Goal: Navigation & Orientation: Understand site structure

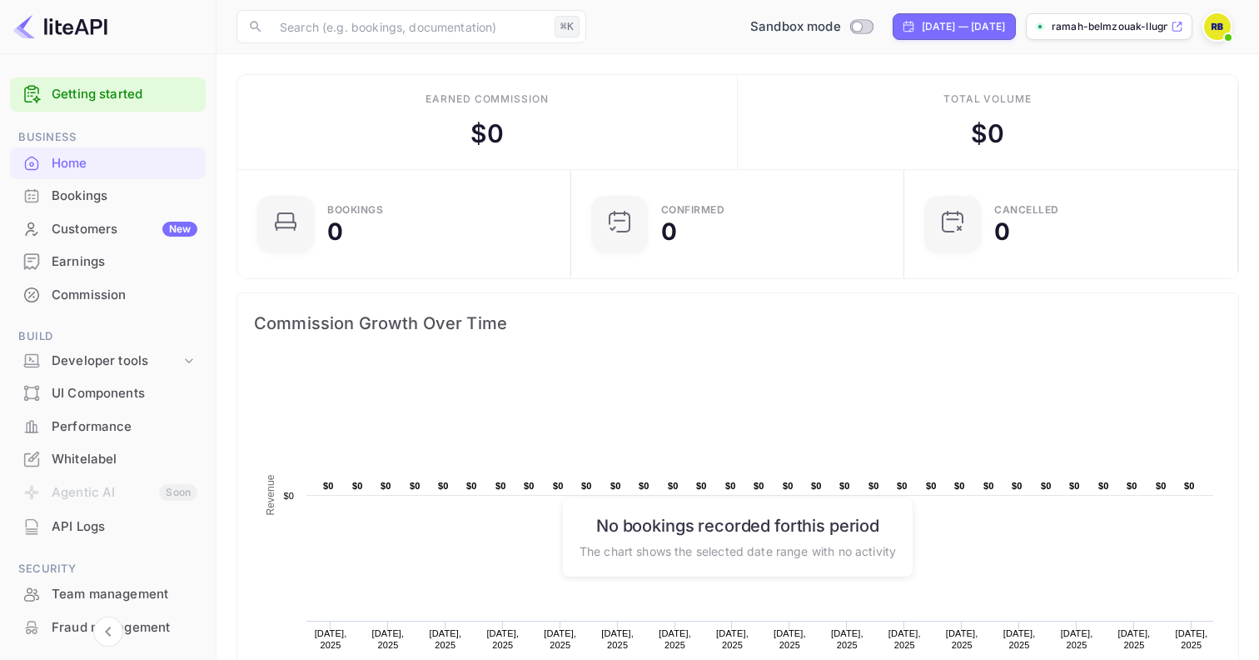
click at [119, 197] on div "Bookings" at bounding box center [125, 196] width 146 height 19
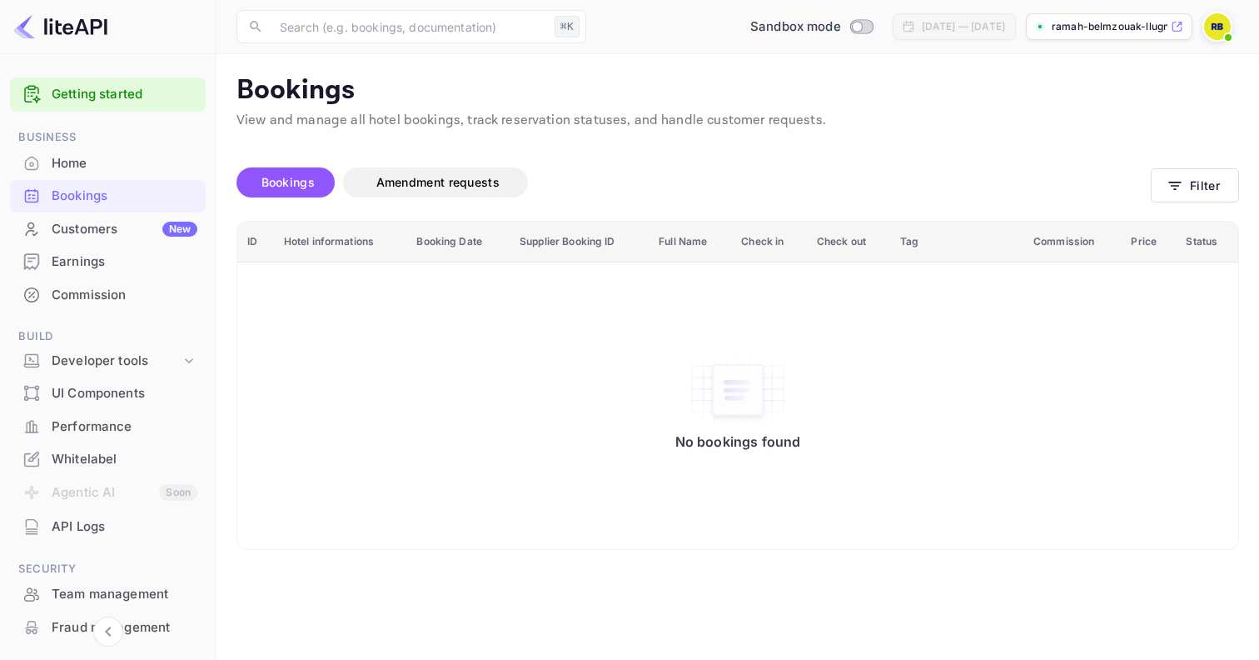
click at [81, 220] on div "Customers New" at bounding box center [125, 229] width 146 height 19
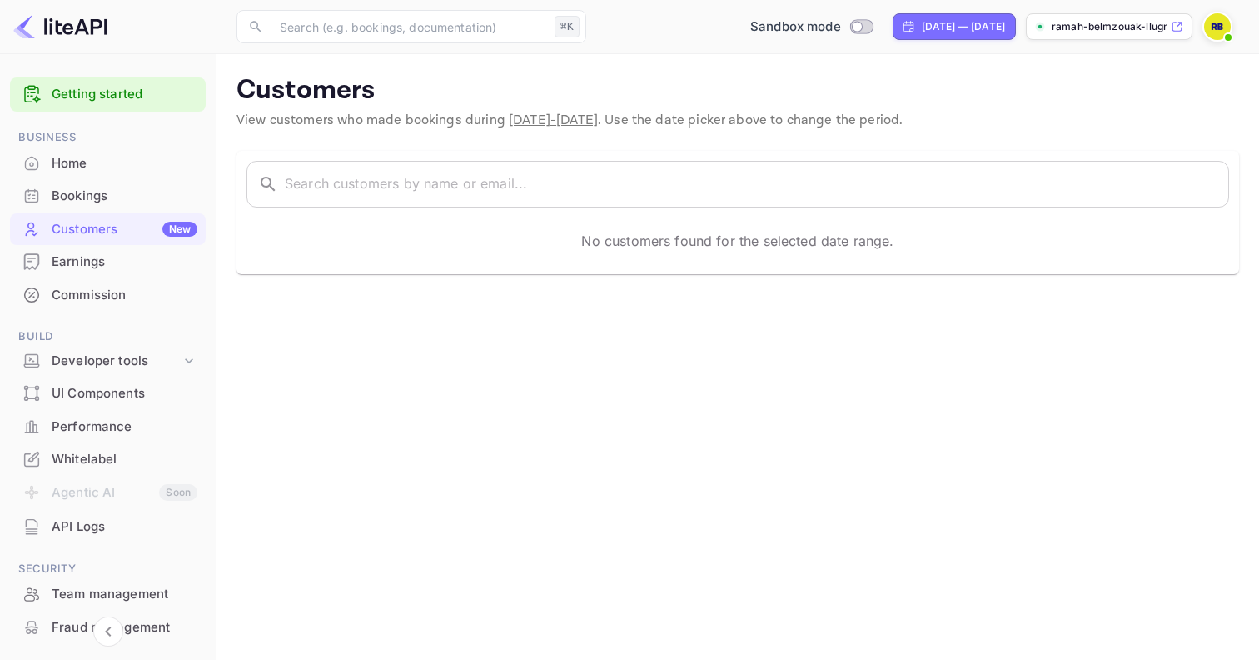
click at [119, 271] on div "Earnings" at bounding box center [125, 261] width 146 height 19
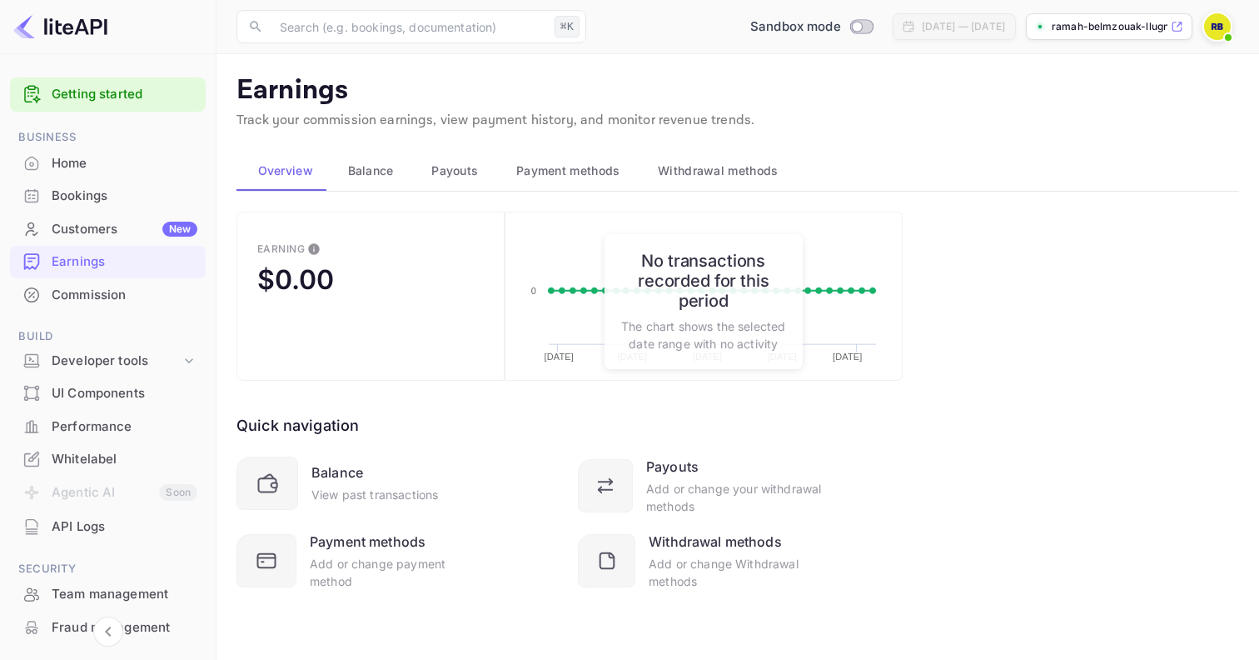
click at [95, 161] on div "Home" at bounding box center [125, 163] width 146 height 19
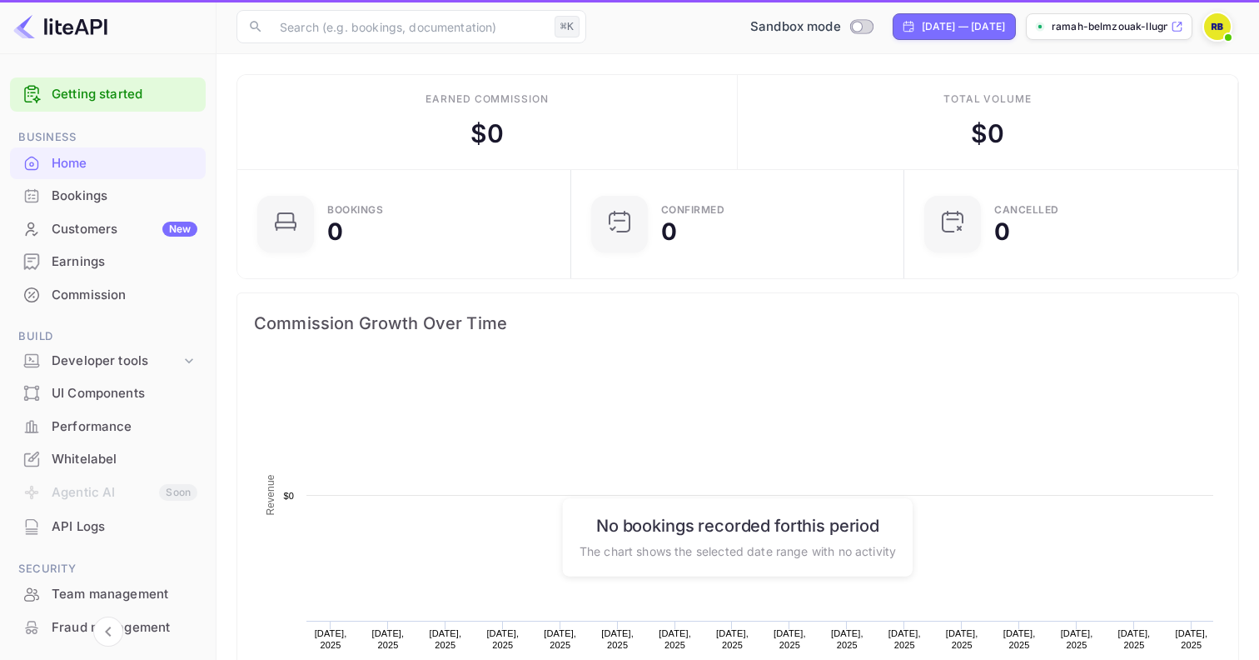
scroll to position [271, 324]
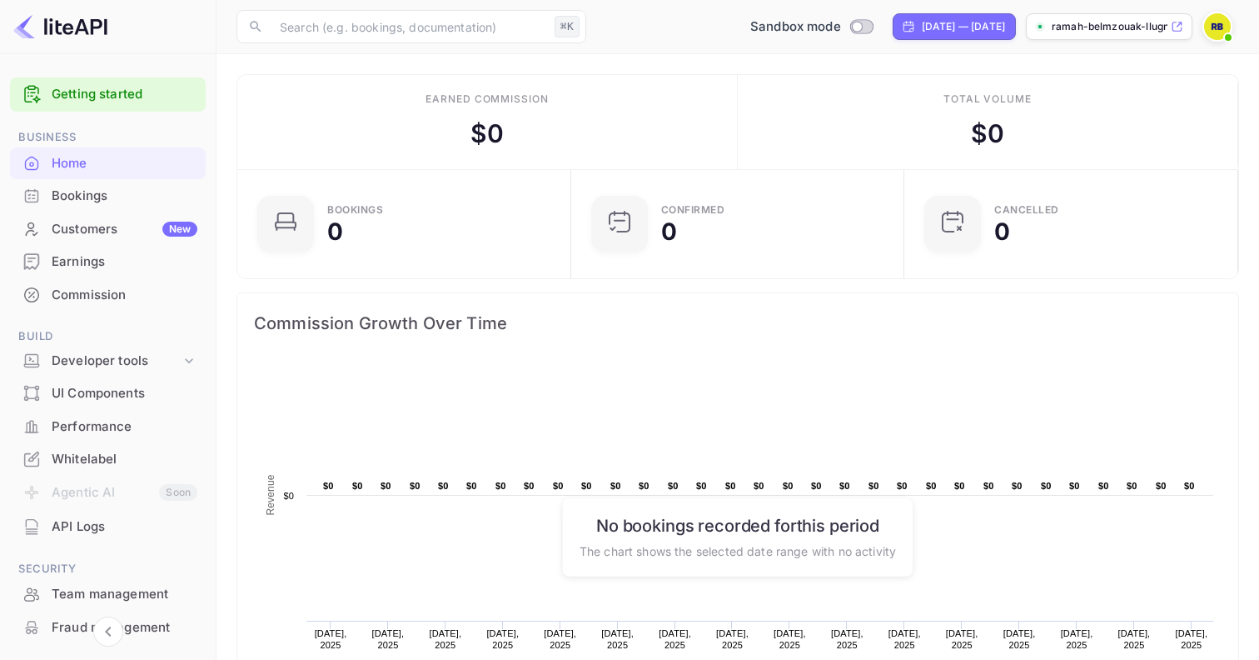
click at [114, 95] on link "Getting started" at bounding box center [125, 94] width 146 height 19
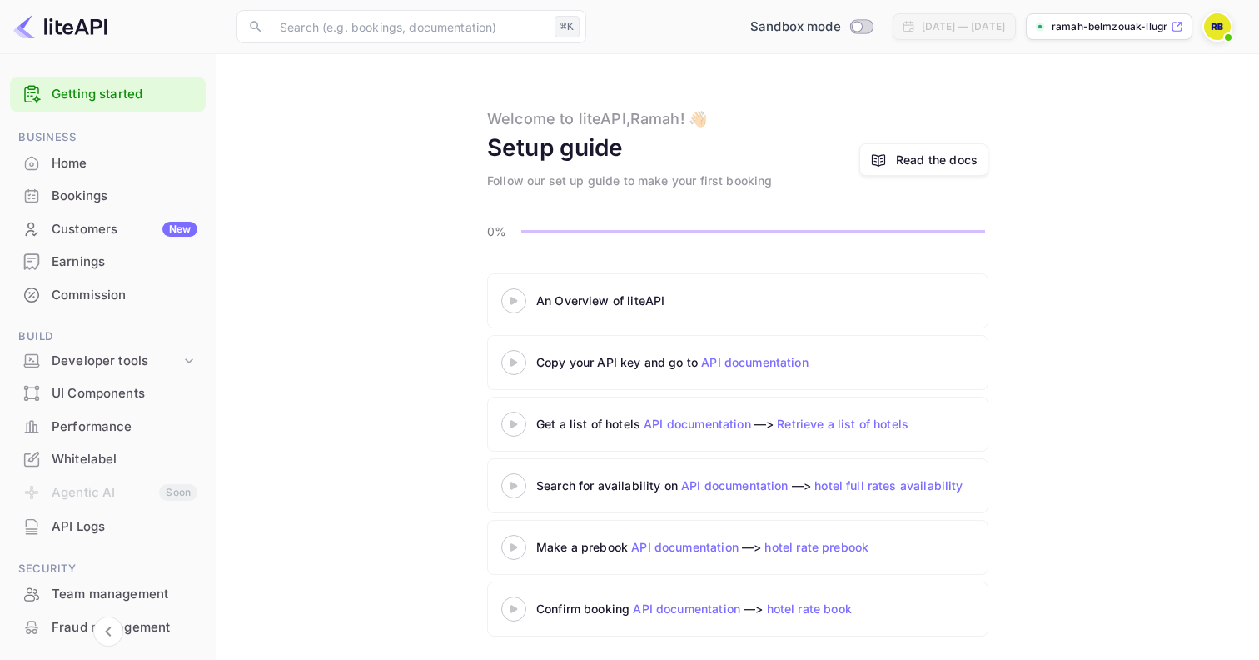
scroll to position [3, 0]
